Goal: Use online tool/utility: Utilize a website feature to perform a specific function

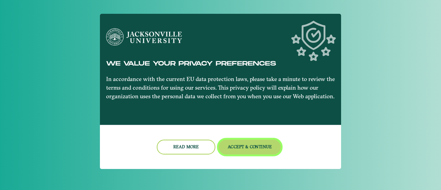
click at [232, 153] on button "Accept & Continue" at bounding box center [250, 147] width 62 height 15
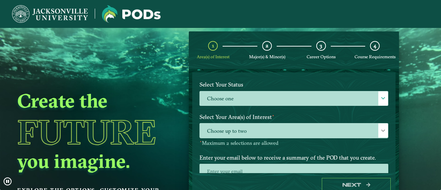
scroll to position [28, 0]
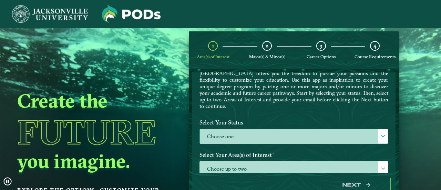
click at [384, 133] on div at bounding box center [384, 136] width 10 height 14
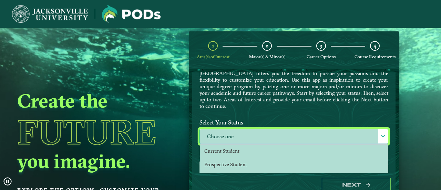
scroll to position [63, 0]
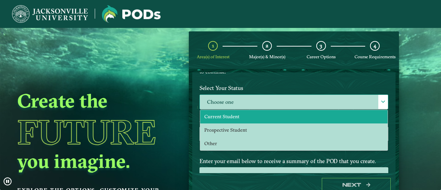
click at [249, 116] on li "Current Student" at bounding box center [294, 116] width 188 height 13
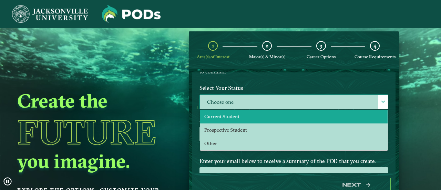
select select "[object Object]"
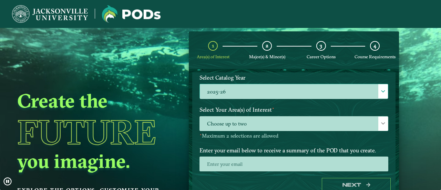
scroll to position [95, 0]
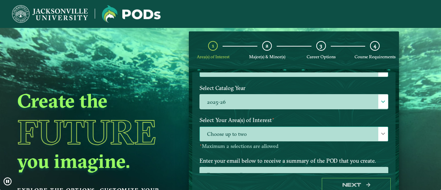
click at [260, 127] on span "Choose up to two" at bounding box center [294, 134] width 188 height 15
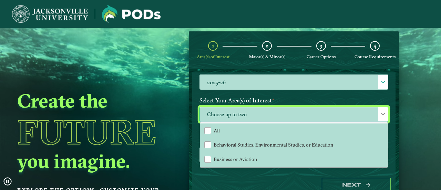
scroll to position [130, 0]
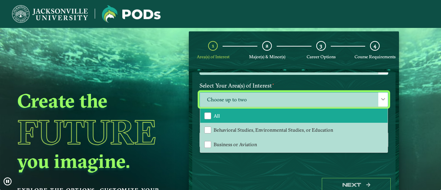
click at [252, 117] on li "All" at bounding box center [294, 116] width 188 height 14
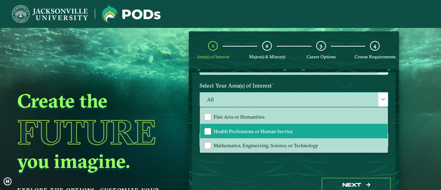
scroll to position [43, 0]
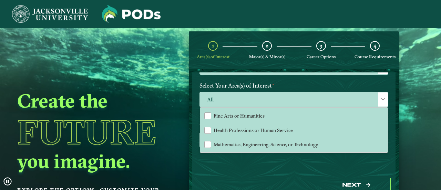
click at [244, 162] on div "Welcome to the POD s app [GEOGRAPHIC_DATA] offers you the freedom to pursue you…" at bounding box center [293, 122] width 203 height 101
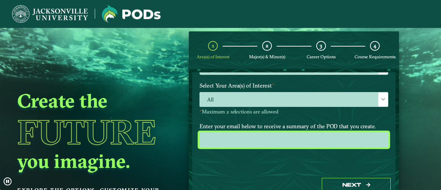
click at [236, 140] on input "email" at bounding box center [294, 139] width 189 height 15
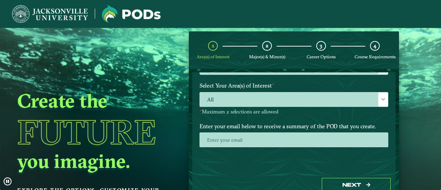
click at [225, 152] on div "Enter your email below to receive a summary of the POD that you create." at bounding box center [293, 138] width 199 height 37
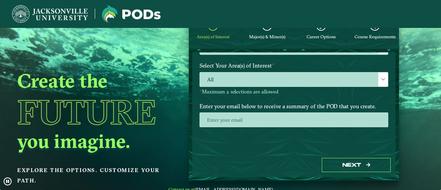
scroll to position [36, 0]
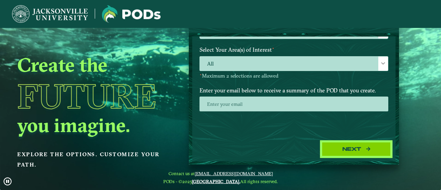
click at [360, 148] on button "Next" at bounding box center [356, 149] width 69 height 14
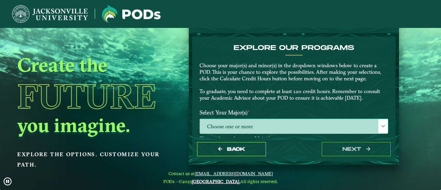
click at [268, 120] on span "Choose one or more" at bounding box center [294, 126] width 188 height 15
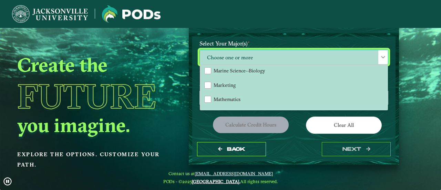
scroll to position [463, 0]
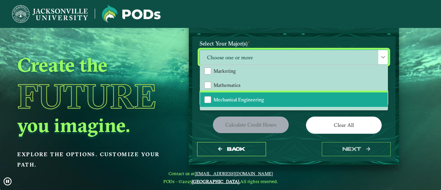
click at [310, 102] on li "Mechanical Engineering" at bounding box center [294, 99] width 188 height 14
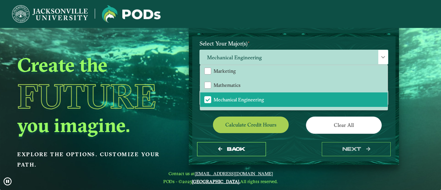
click at [301, 116] on div "EXPLORE OUR PROGRAMS Choose your major(s) and minor(s) in the dropdown windows …" at bounding box center [294, 87] width 189 height 224
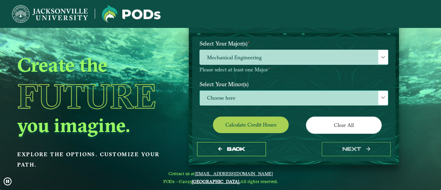
click at [320, 96] on span "Choose here" at bounding box center [294, 98] width 188 height 15
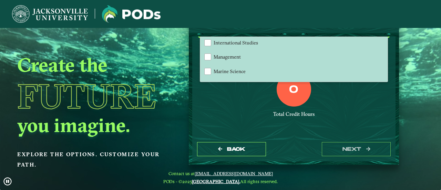
scroll to position [414, 0]
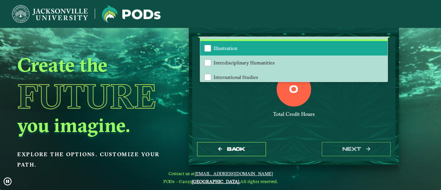
click at [272, 53] on li "Illustration" at bounding box center [294, 48] width 188 height 14
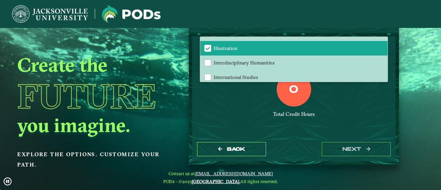
click at [261, 108] on div "0 Total Credit Hours" at bounding box center [293, 101] width 199 height 59
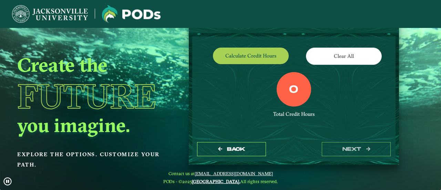
scroll to position [103, 0]
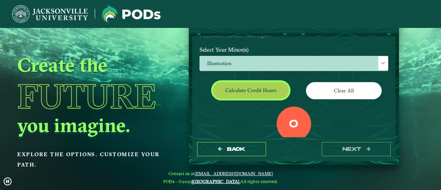
click at [262, 93] on button "Calculate credit hours" at bounding box center [251, 90] width 76 height 16
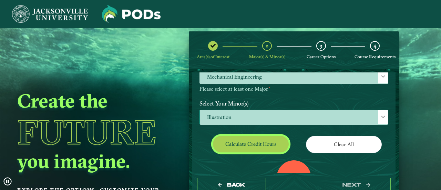
scroll to position [96, 0]
